Goal: Use online tool/utility: Utilize a website feature to perform a specific function

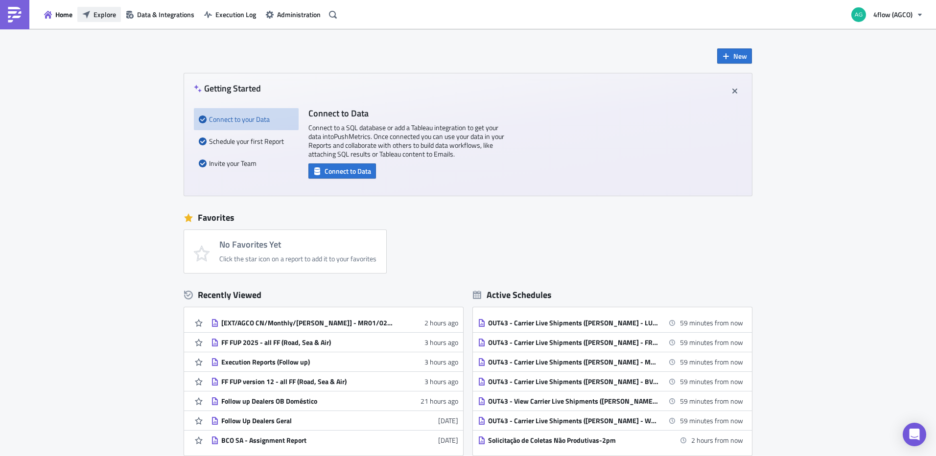
click at [104, 10] on span "Explore" at bounding box center [104, 14] width 23 height 10
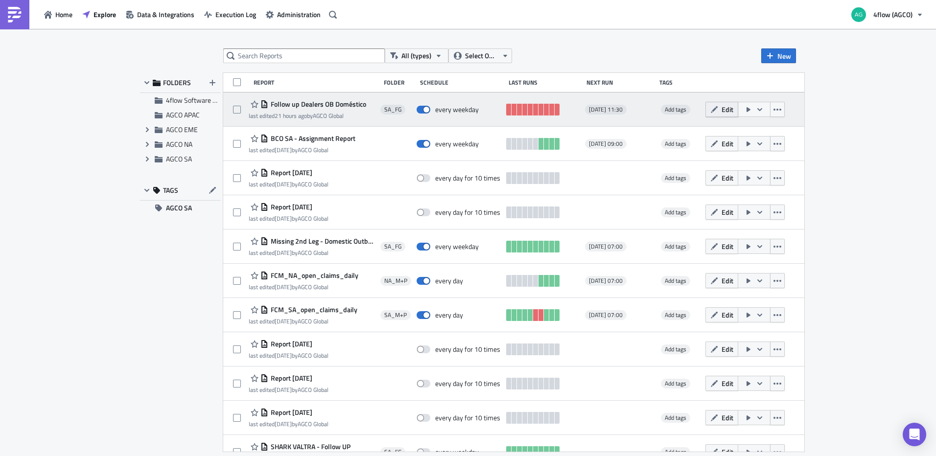
click at [730, 110] on button "Edit" at bounding box center [721, 109] width 33 height 15
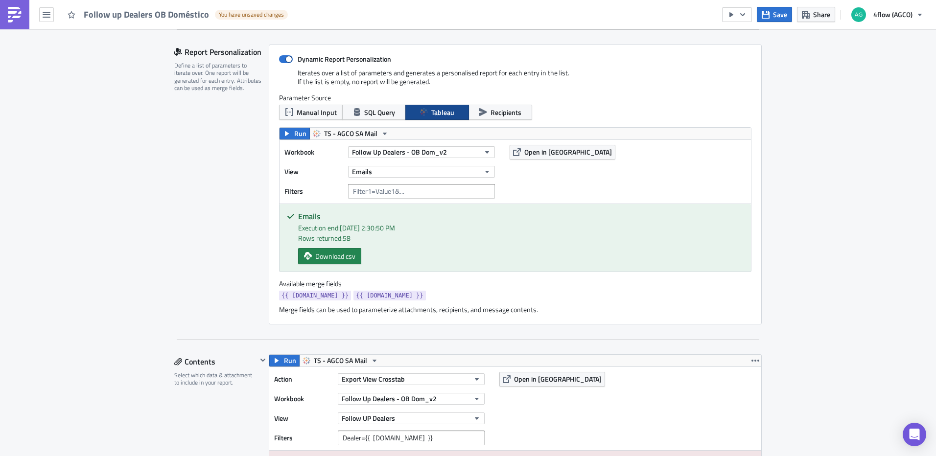
scroll to position [245, 0]
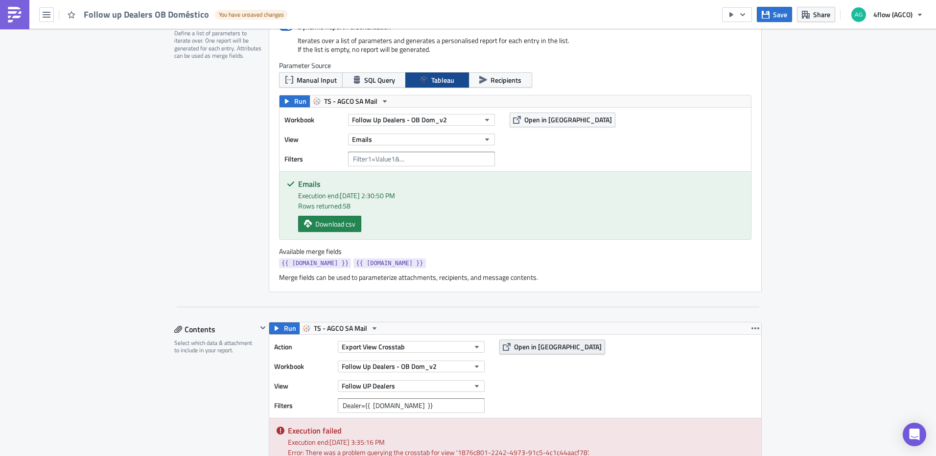
click at [551, 342] on span "Open in [GEOGRAPHIC_DATA]" at bounding box center [558, 347] width 88 height 10
